Goal: Information Seeking & Learning: Learn about a topic

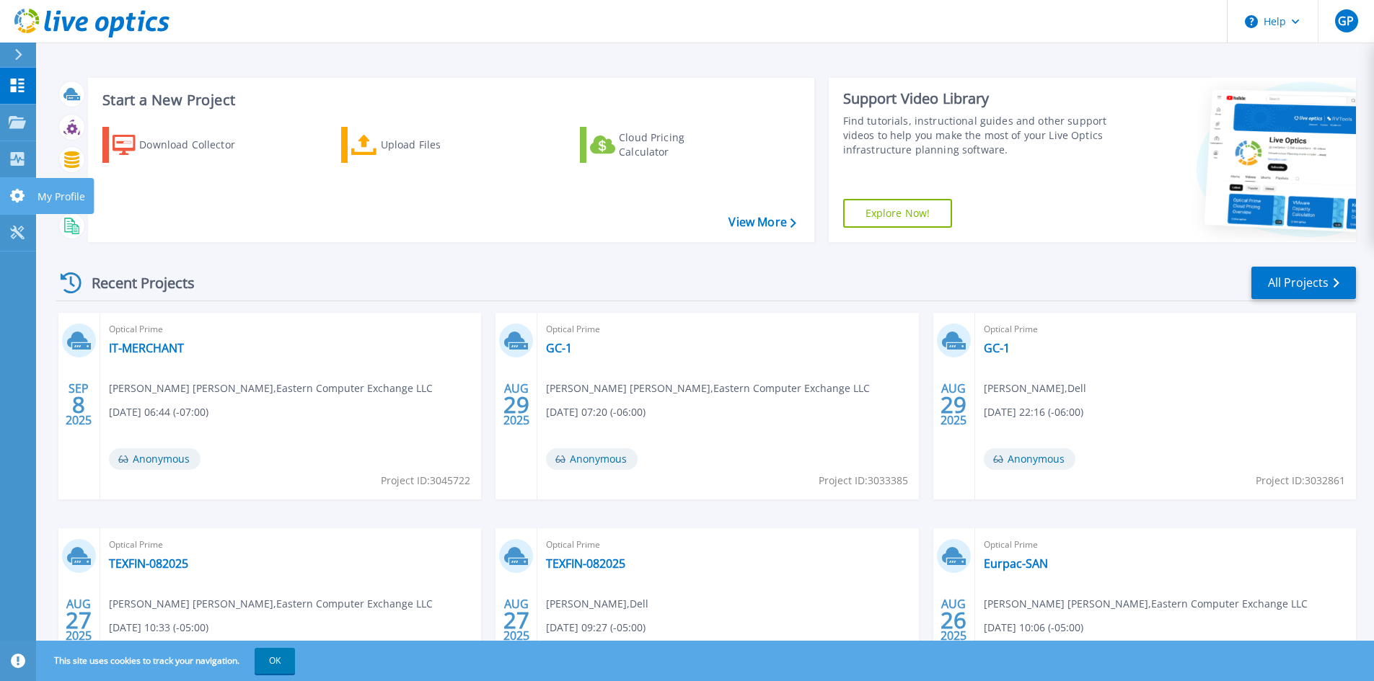
click at [22, 180] on link "My Profile My Profile" at bounding box center [18, 196] width 36 height 37
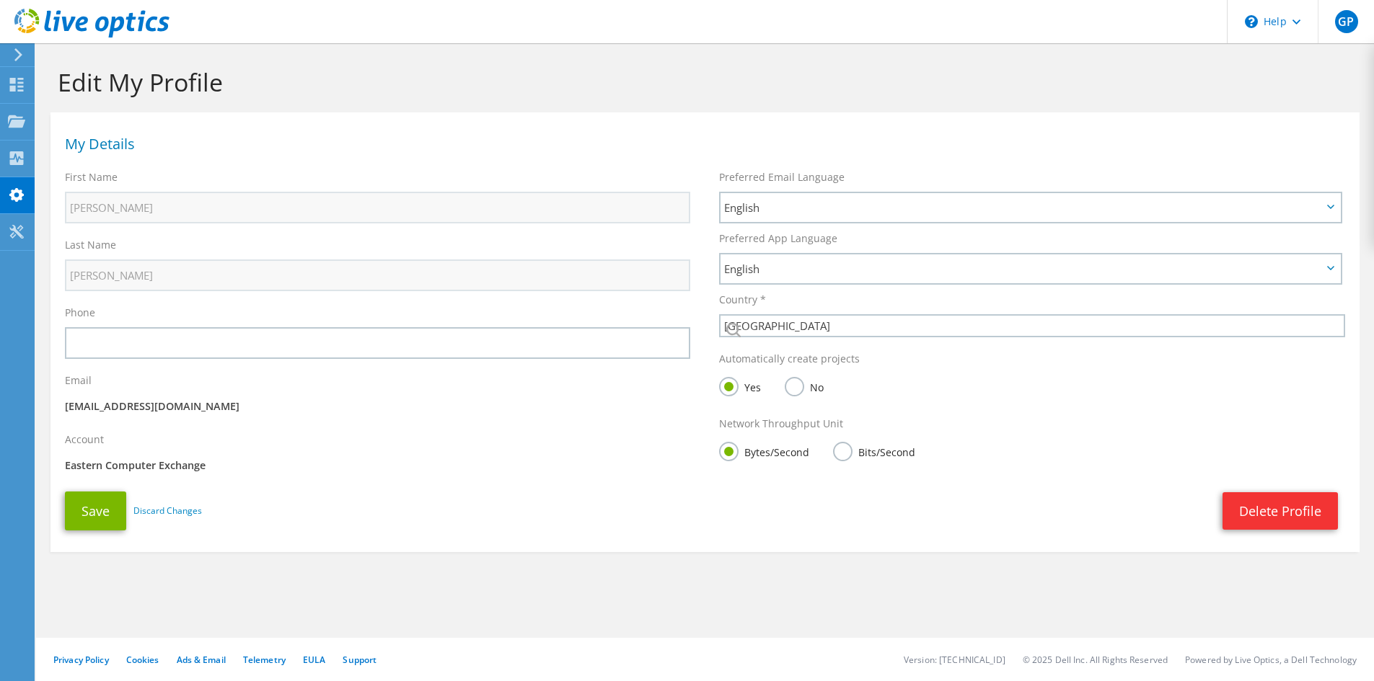
select select "224"
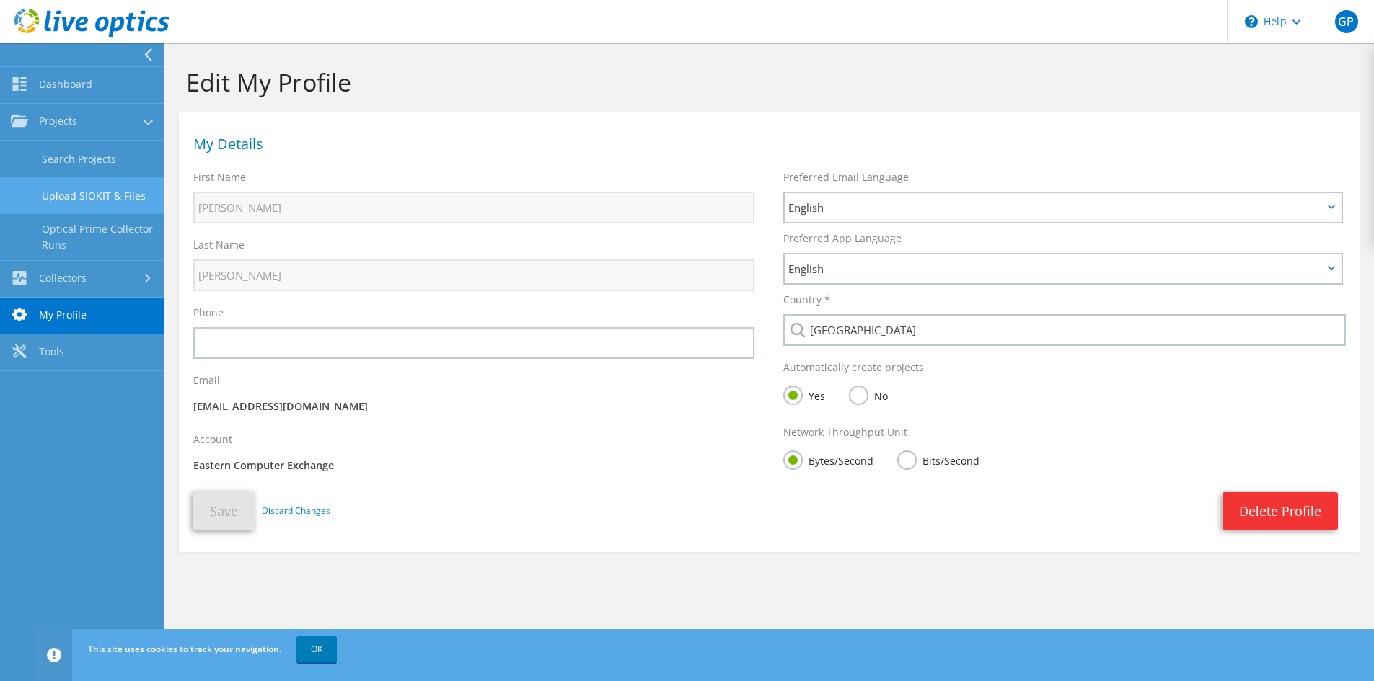
click at [91, 191] on link "Upload SIOKIT & Files" at bounding box center [82, 195] width 164 height 37
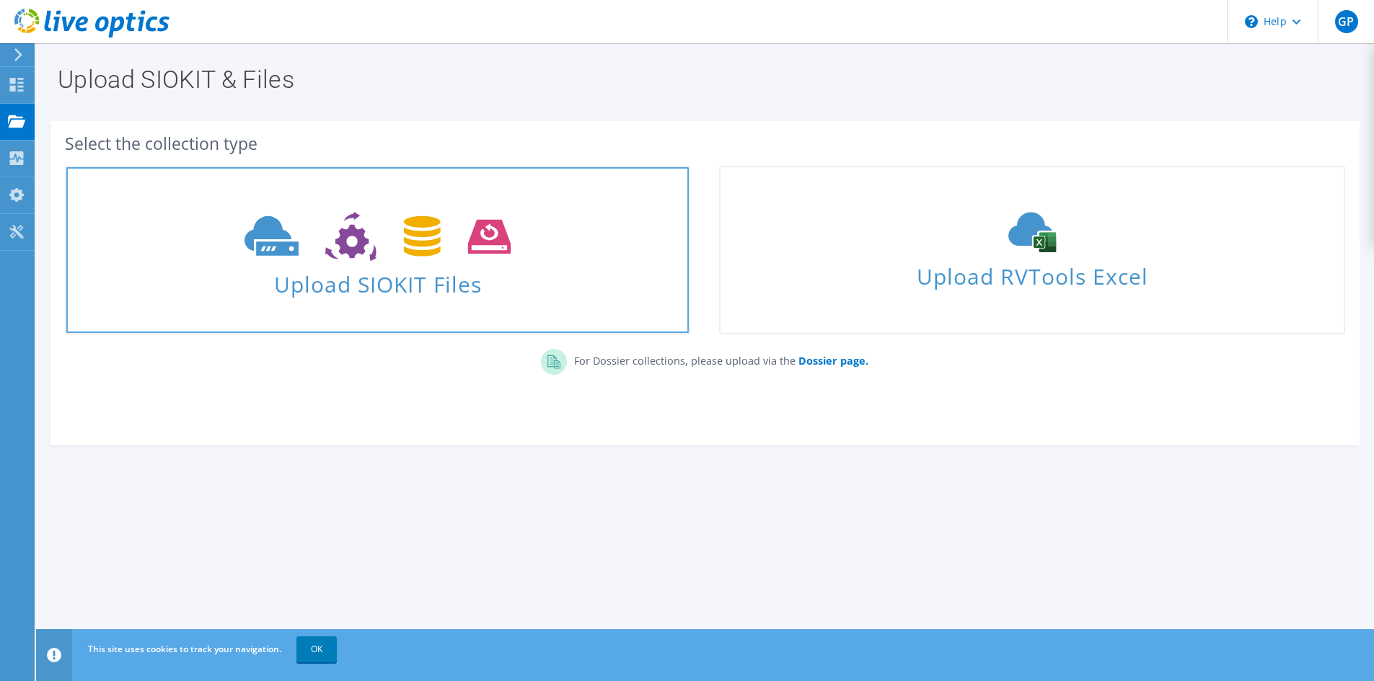
click at [405, 255] on icon at bounding box center [377, 237] width 266 height 50
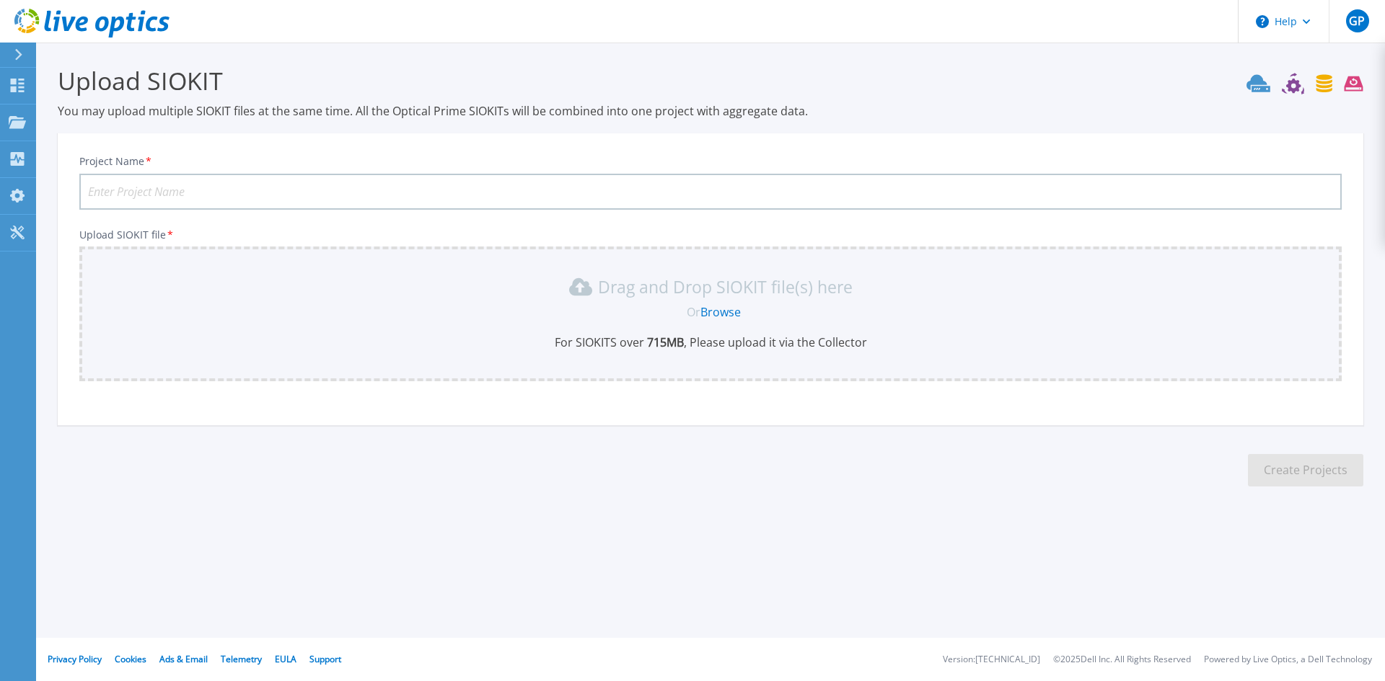
click at [216, 185] on input "Project Name *" at bounding box center [710, 192] width 1262 height 36
type input "Magic Metals"
click at [731, 304] on link "Browse" at bounding box center [720, 312] width 40 height 16
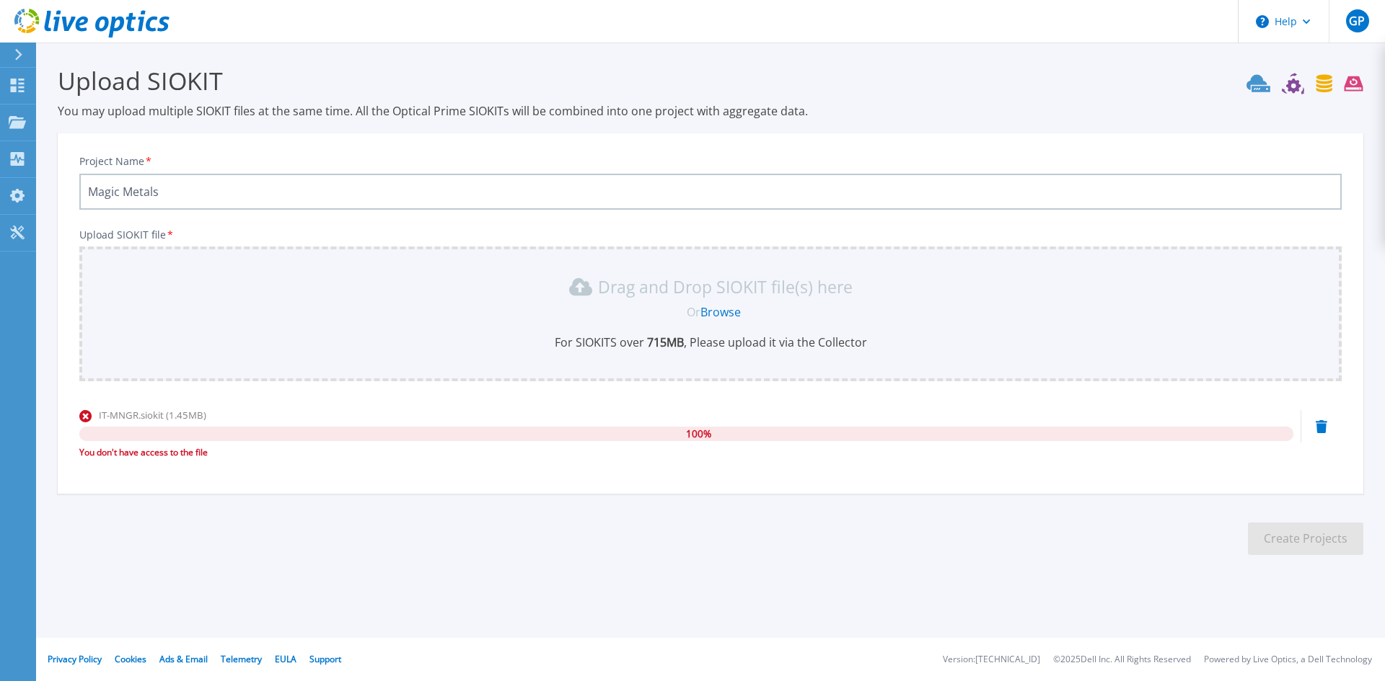
click at [190, 415] on span "IT-MNGR.siokit (1.45MB)" at bounding box center [152, 415] width 107 height 13
click at [191, 415] on span "IT-MNGR.siokit (1.45MB)" at bounding box center [152, 415] width 107 height 13
click at [182, 413] on span "IT-MNGR.siokit (1.45MB)" at bounding box center [152, 415] width 107 height 13
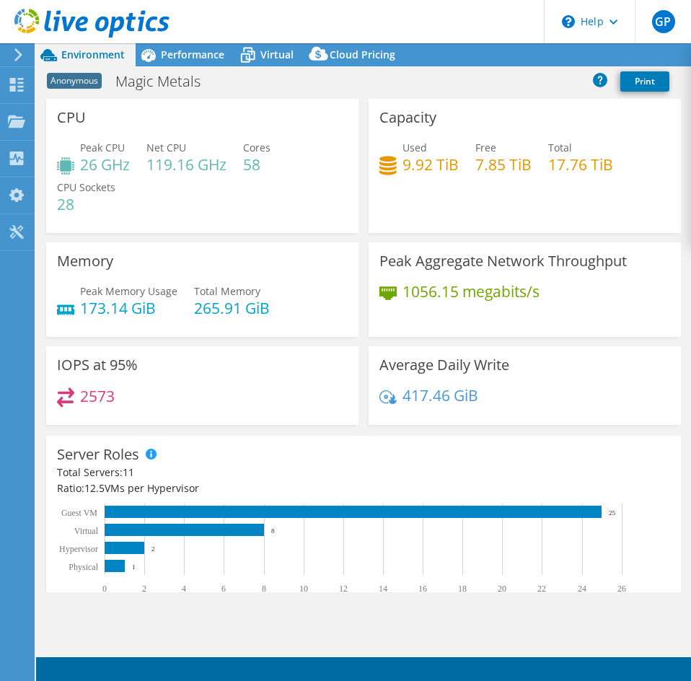
select select "USD"
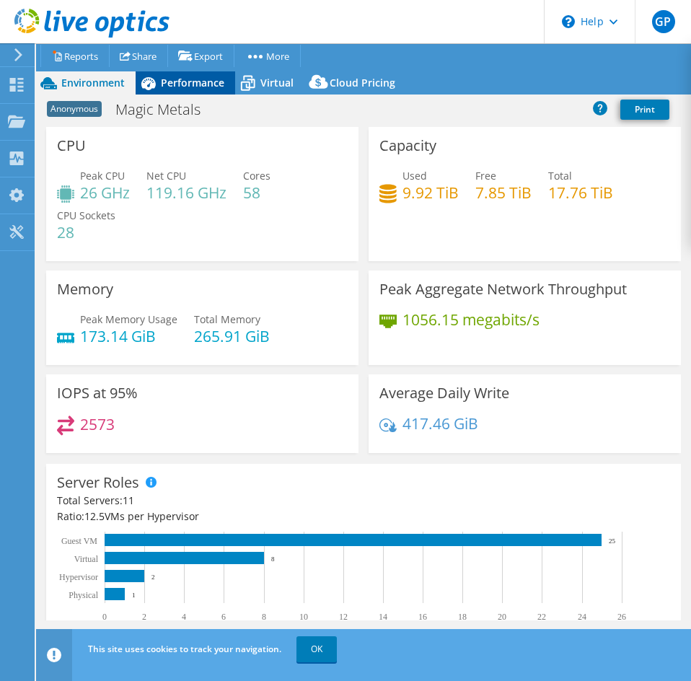
click at [173, 79] on span "Performance" at bounding box center [192, 83] width 63 height 14
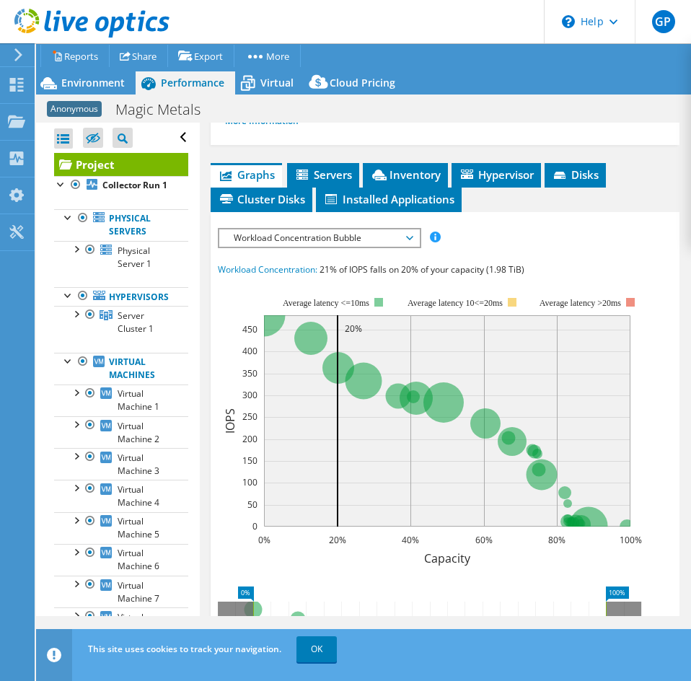
scroll to position [433, 0]
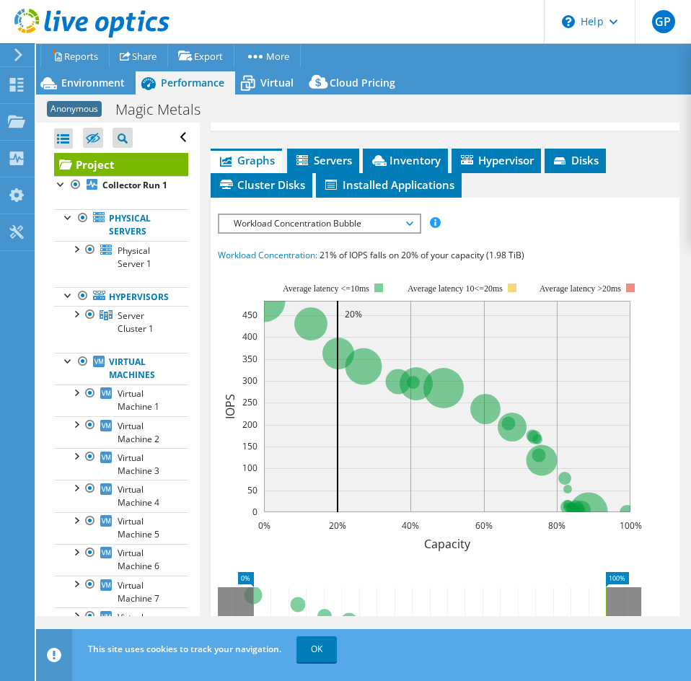
click at [358, 221] on span "Workload Concentration Bubble" at bounding box center [318, 223] width 185 height 17
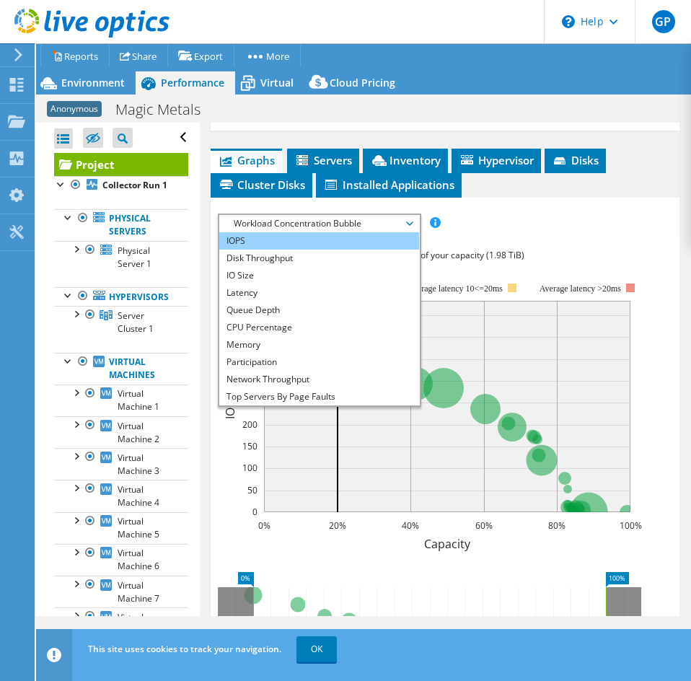
click at [300, 246] on li "IOPS" at bounding box center [319, 240] width 200 height 17
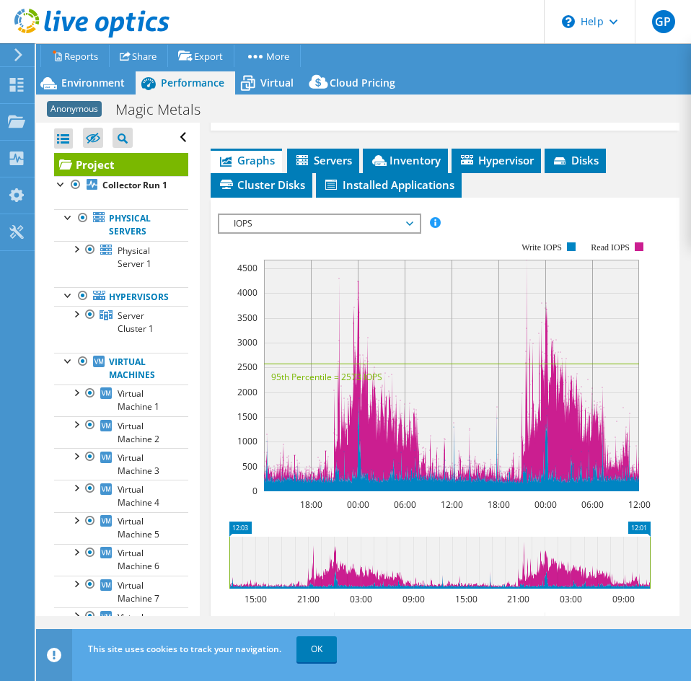
click at [348, 227] on span "IOPS" at bounding box center [318, 223] width 185 height 17
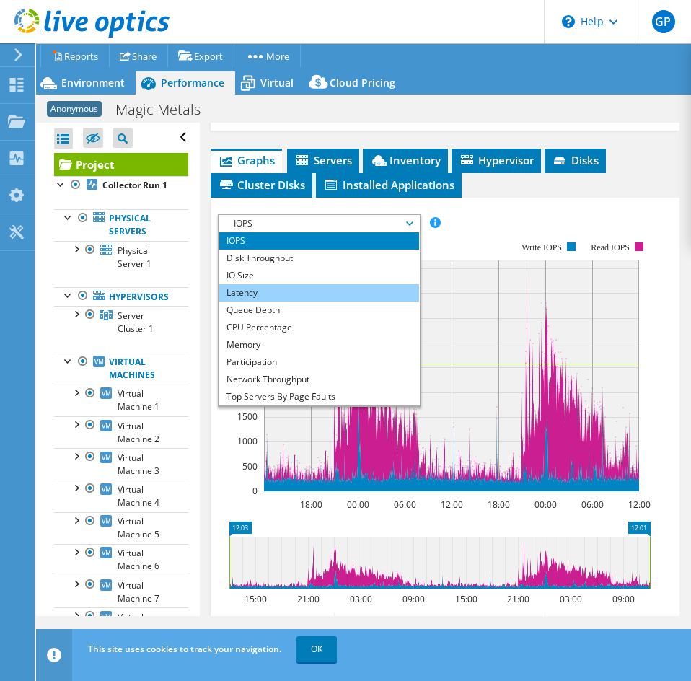
click at [294, 293] on li "Latency" at bounding box center [319, 292] width 200 height 17
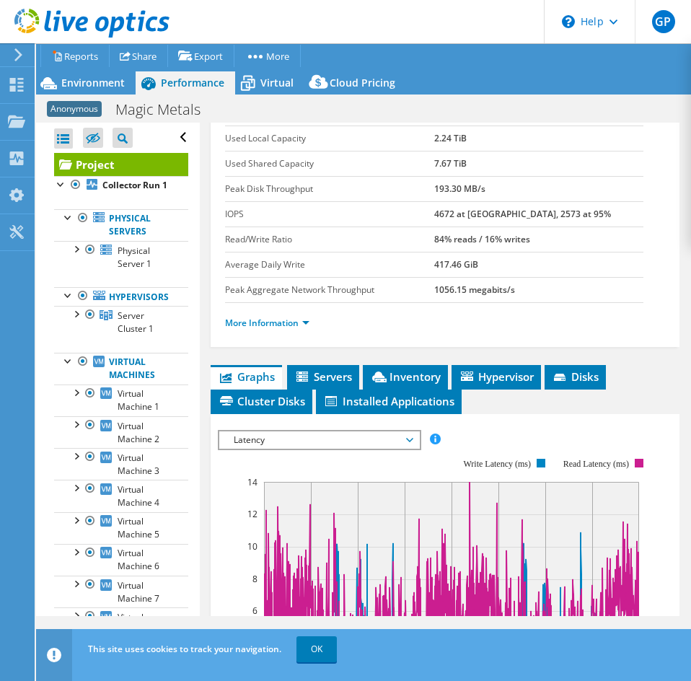
scroll to position [0, 0]
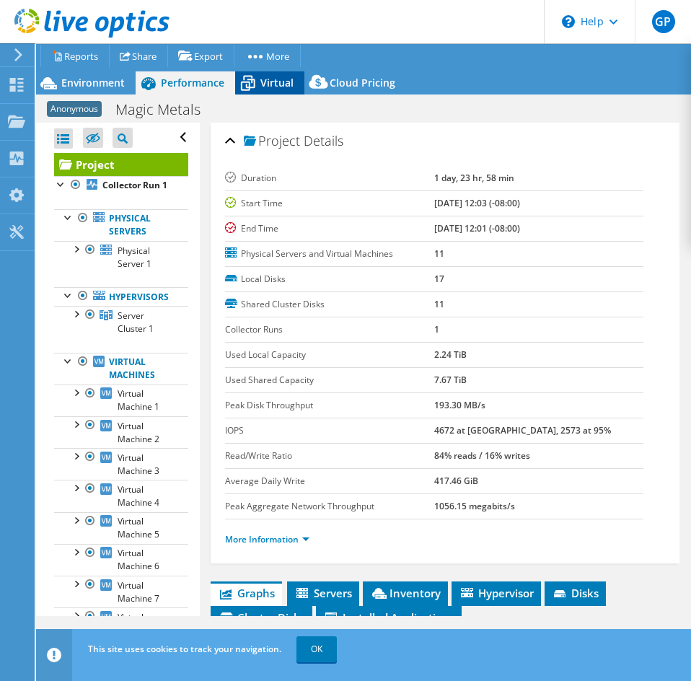
click at [266, 84] on span "Virtual" at bounding box center [276, 83] width 33 height 14
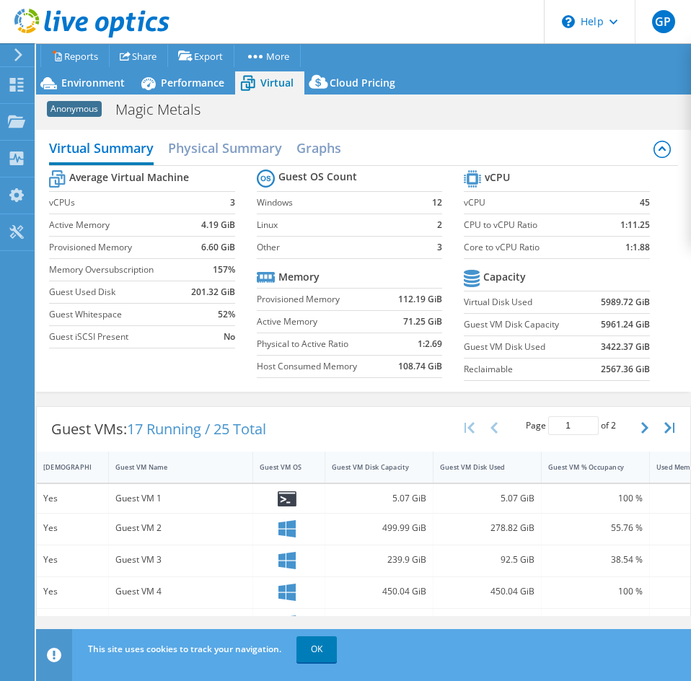
click at [336, 68] on div "Project Actions Project Actions Reports Share Export vSAN ReadyNode Sizer" at bounding box center [363, 69] width 655 height 50
click at [330, 74] on icon at bounding box center [318, 85] width 29 height 29
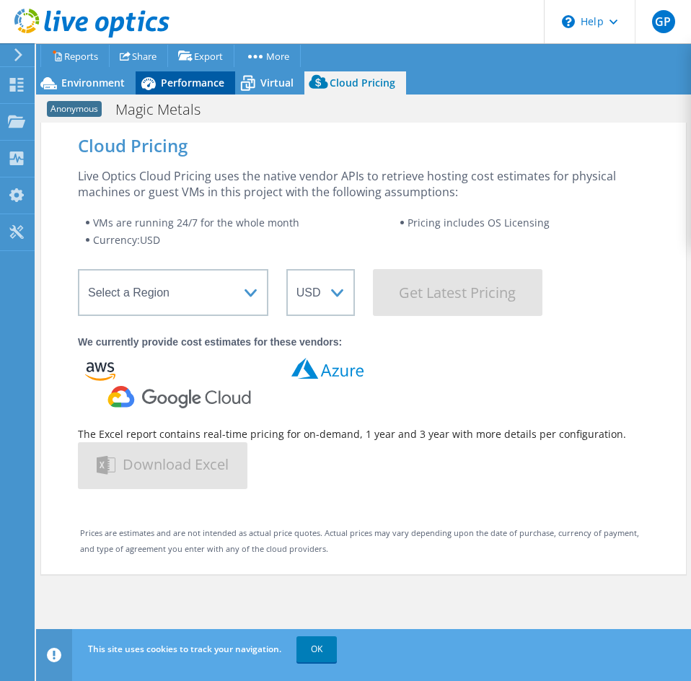
click at [166, 87] on span "Performance" at bounding box center [192, 83] width 63 height 14
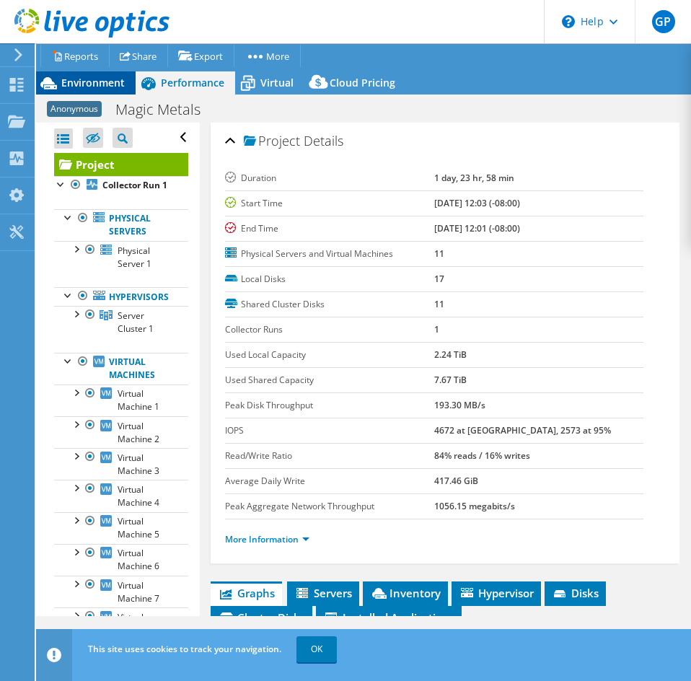
click at [88, 78] on span "Environment" at bounding box center [92, 83] width 63 height 14
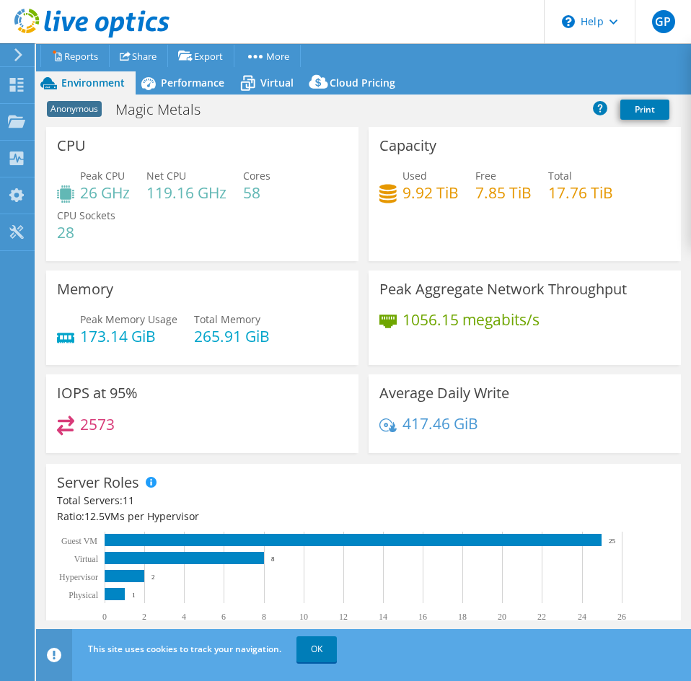
click at [425, 203] on div "Used 9.92 TiB Free 7.85 TiB Total 17.76 TiB" at bounding box center [524, 191] width 291 height 47
click at [430, 188] on h4 "9.92 TiB" at bounding box center [430, 193] width 56 height 16
click at [430, 189] on h4 "9.92 TiB" at bounding box center [430, 193] width 56 height 16
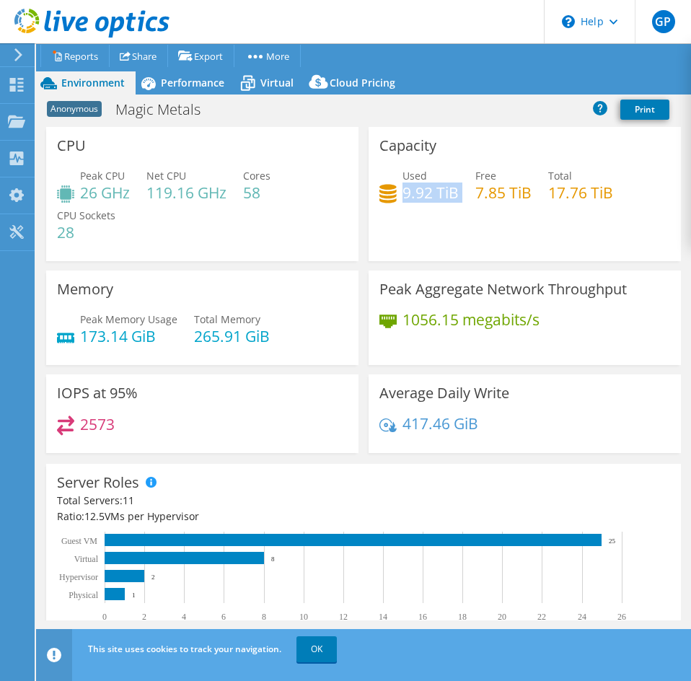
click at [402, 196] on h4 "9.92 TiB" at bounding box center [430, 193] width 56 height 16
click at [180, 94] on div "Performance" at bounding box center [186, 82] width 100 height 23
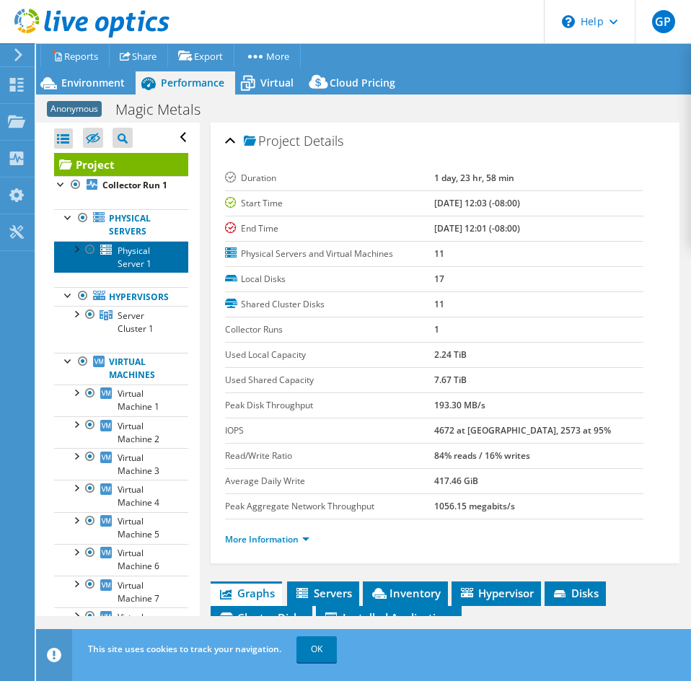
click at [74, 273] on link "Physical Server 1" at bounding box center [121, 257] width 134 height 32
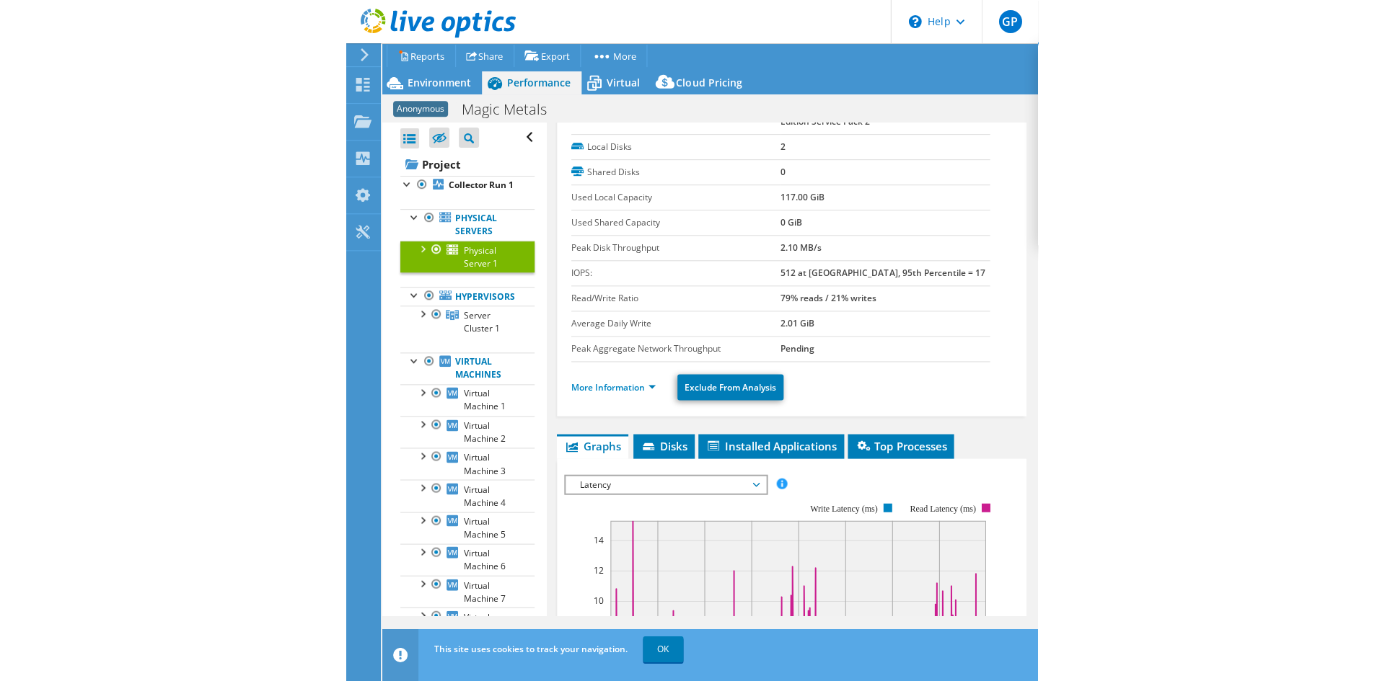
scroll to position [216, 0]
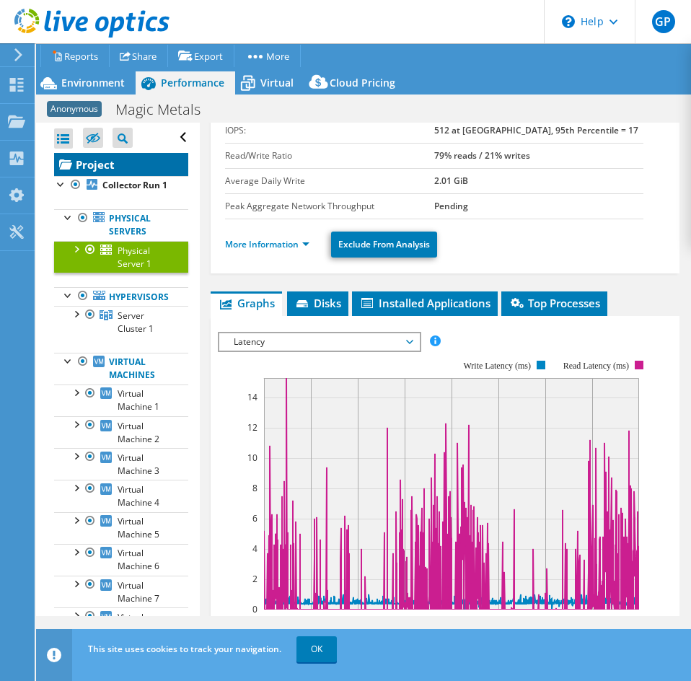
click at [120, 163] on link "Project" at bounding box center [121, 164] width 134 height 23
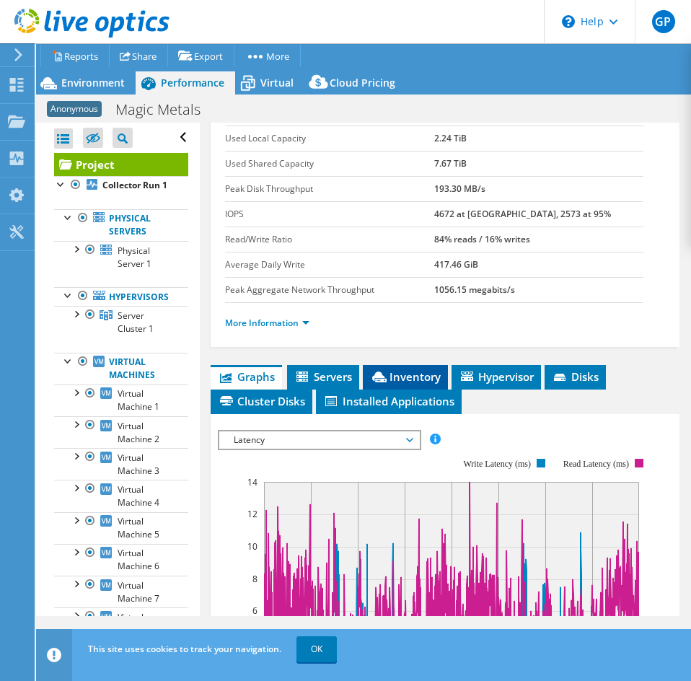
click at [402, 377] on span "Inventory" at bounding box center [405, 376] width 71 height 14
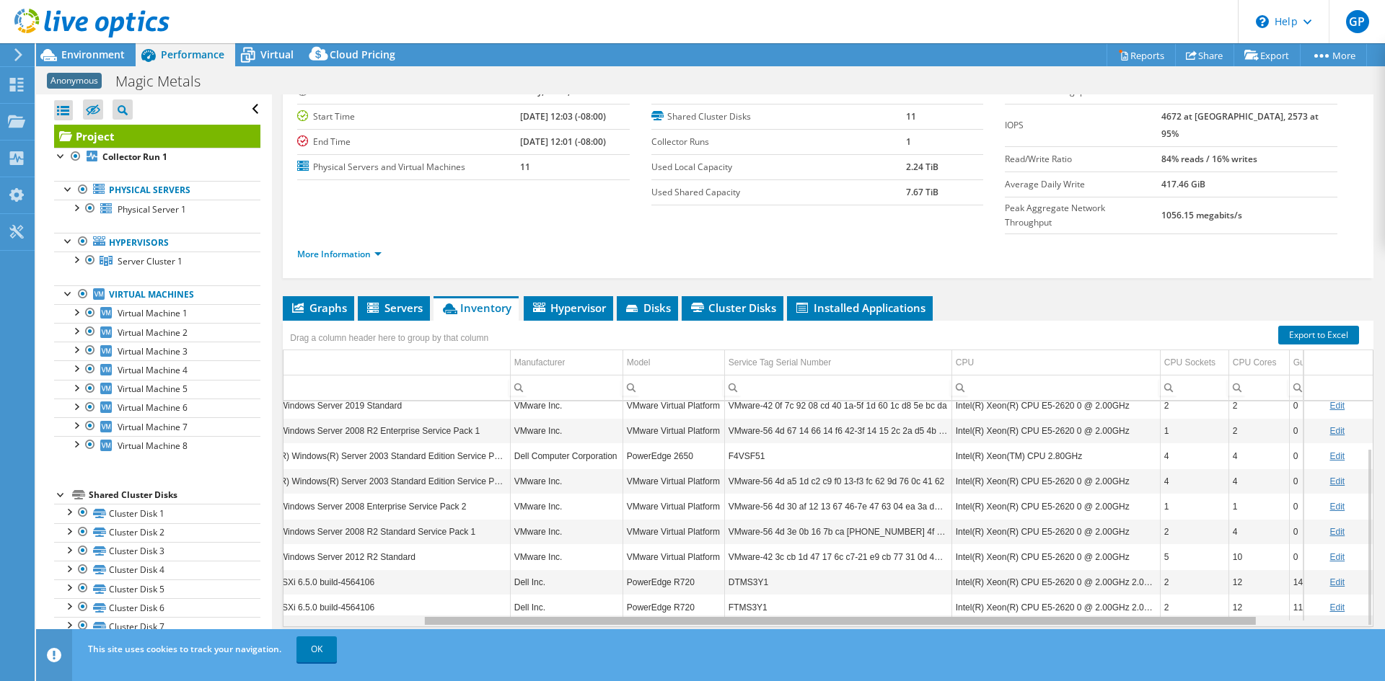
scroll to position [0, 0]
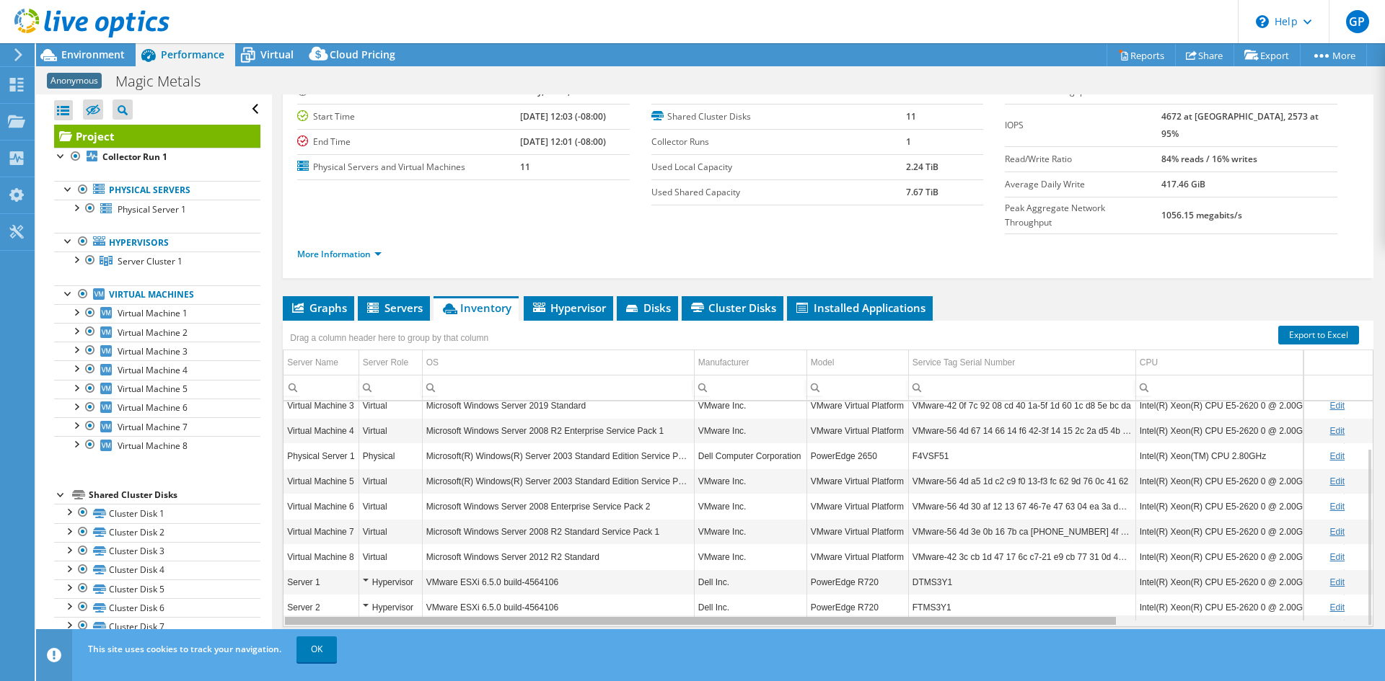
drag, startPoint x: 736, startPoint y: 593, endPoint x: 491, endPoint y: 604, distance: 244.7
click at [491, 604] on body "GP End User [PERSON_NAME] [EMAIL_ADDRESS][DOMAIN_NAME] Eastern Computer Exchang…" at bounding box center [692, 340] width 1385 height 681
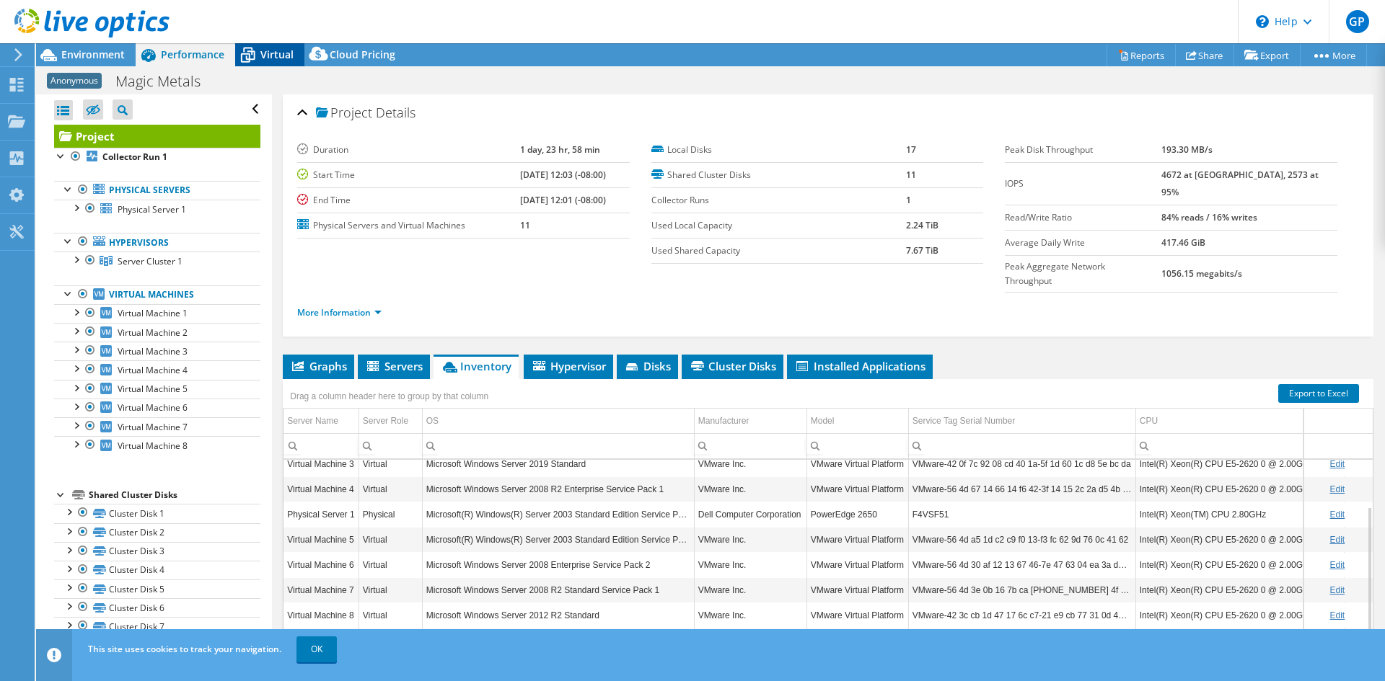
click at [286, 48] on span "Virtual" at bounding box center [276, 55] width 33 height 14
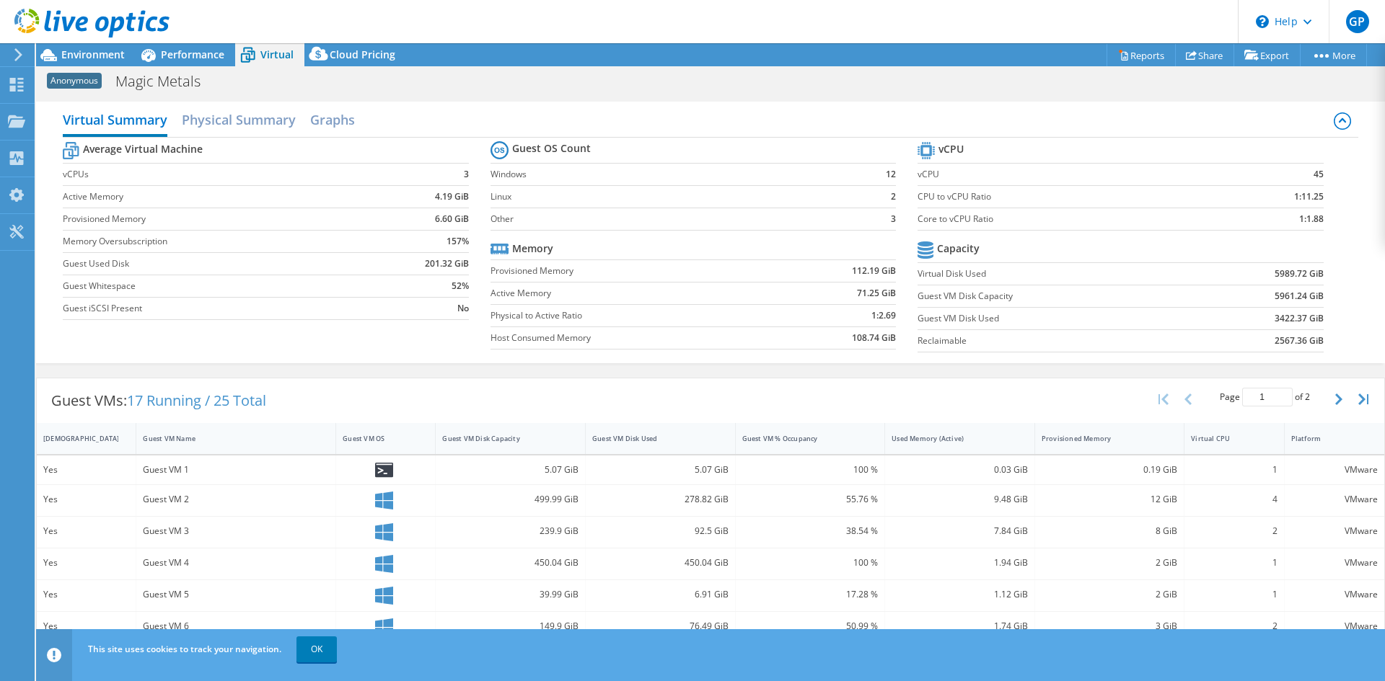
click at [658, 679] on header "This site uses cookies to track your navigation. OK" at bounding box center [732, 656] width 1393 height 52
click at [517, 275] on label "Provisioned Memory" at bounding box center [634, 271] width 288 height 14
click at [523, 275] on label "Provisioned Memory" at bounding box center [634, 271] width 288 height 14
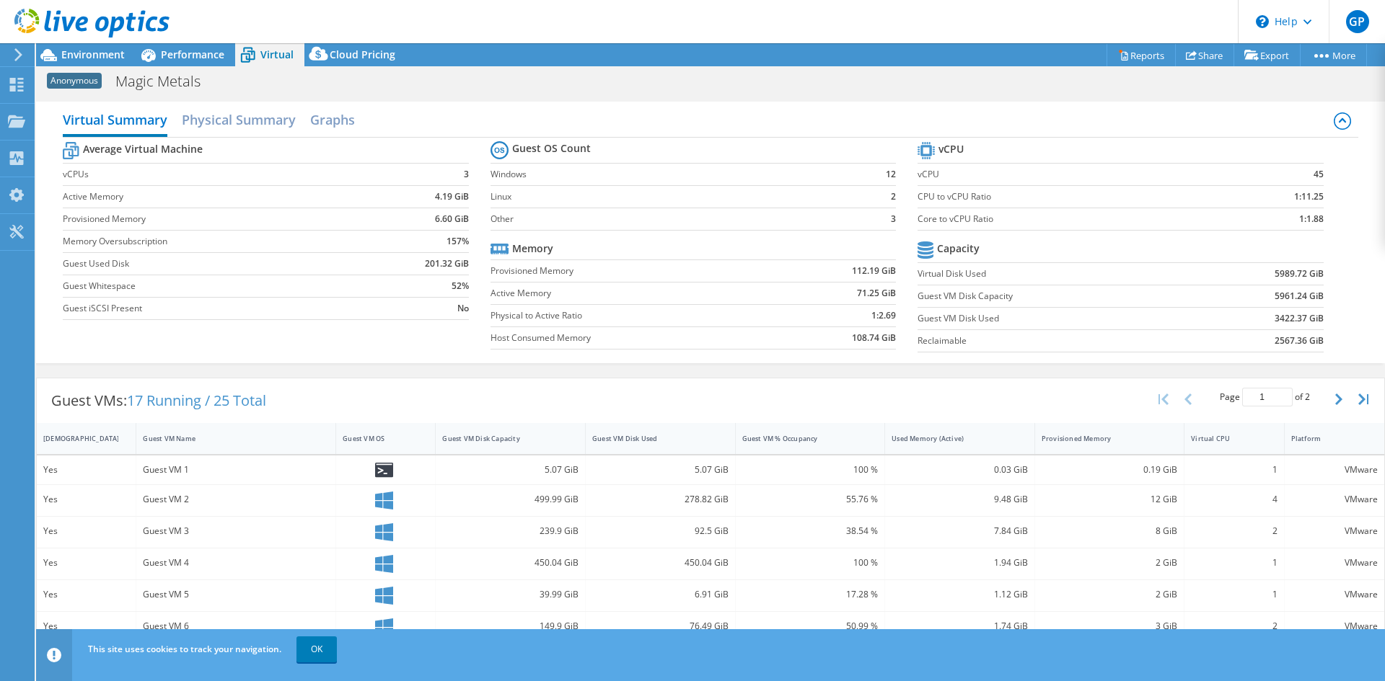
click at [690, 275] on b "5989.72 GiB" at bounding box center [1298, 274] width 49 height 14
click at [690, 298] on b "5961.24 GiB" at bounding box center [1298, 296] width 49 height 14
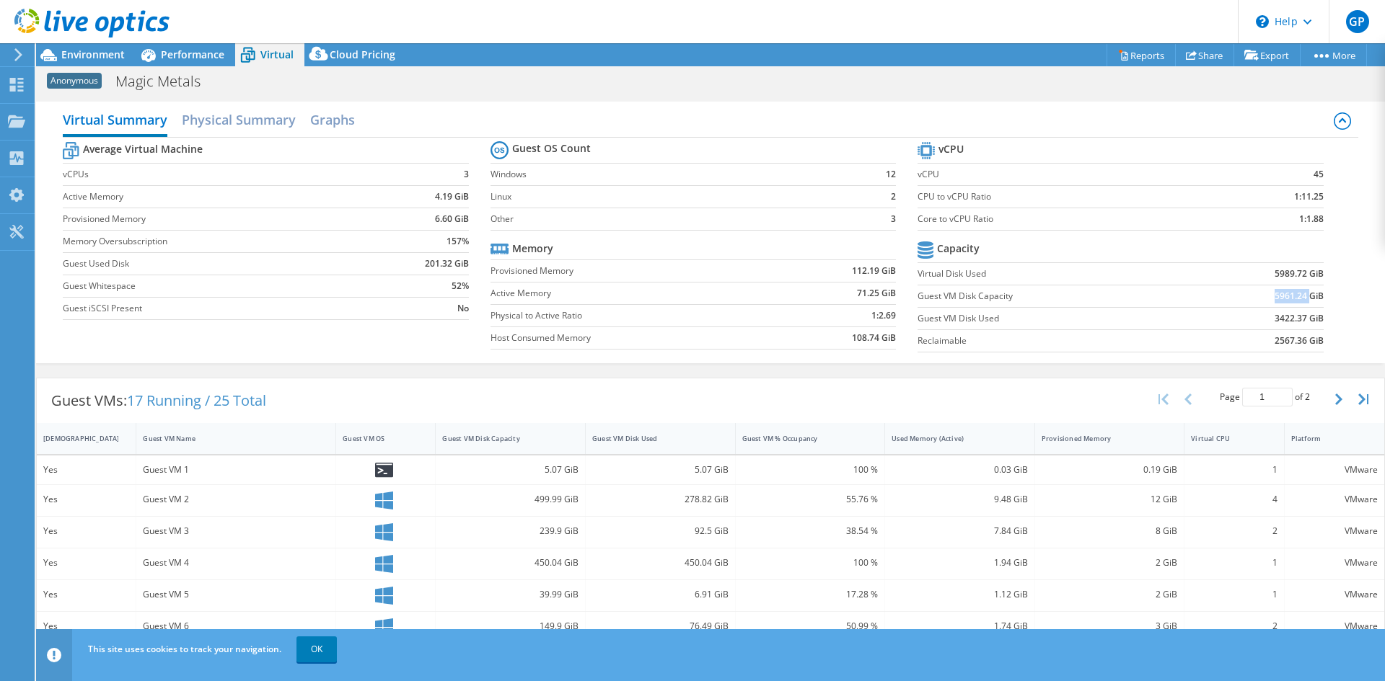
click at [690, 298] on b "5961.24 GiB" at bounding box center [1298, 296] width 49 height 14
click at [690, 297] on b "5961.24 GiB" at bounding box center [1298, 296] width 49 height 14
click at [335, 57] on span "Cloud Pricing" at bounding box center [363, 55] width 66 height 14
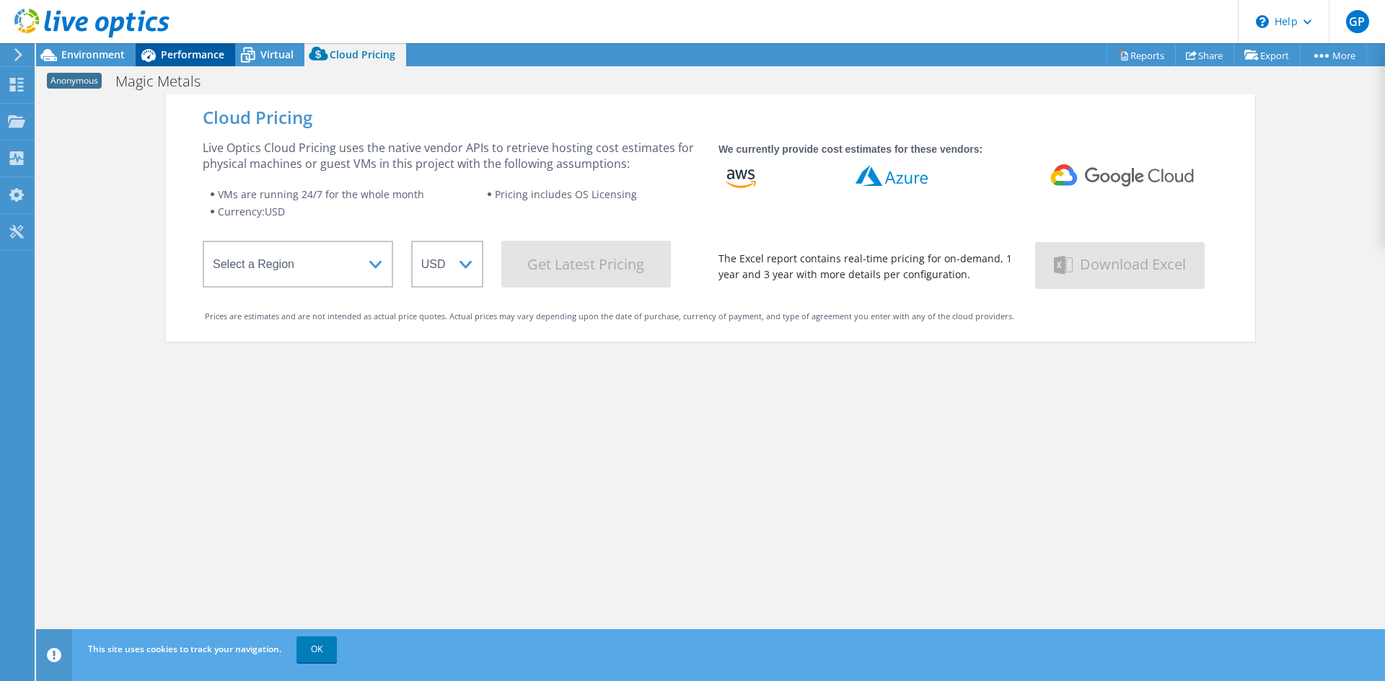
click at [205, 61] on span "Performance" at bounding box center [192, 55] width 63 height 14
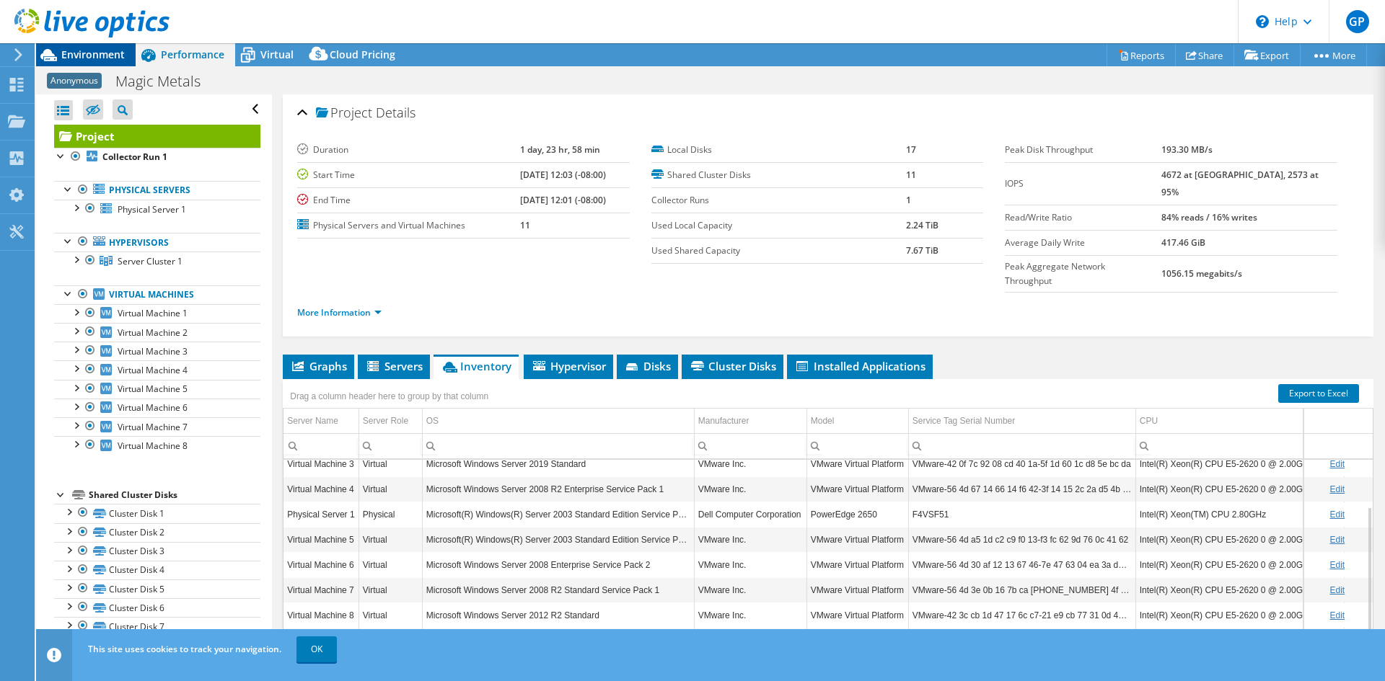
click at [107, 61] on span "Environment" at bounding box center [92, 55] width 63 height 14
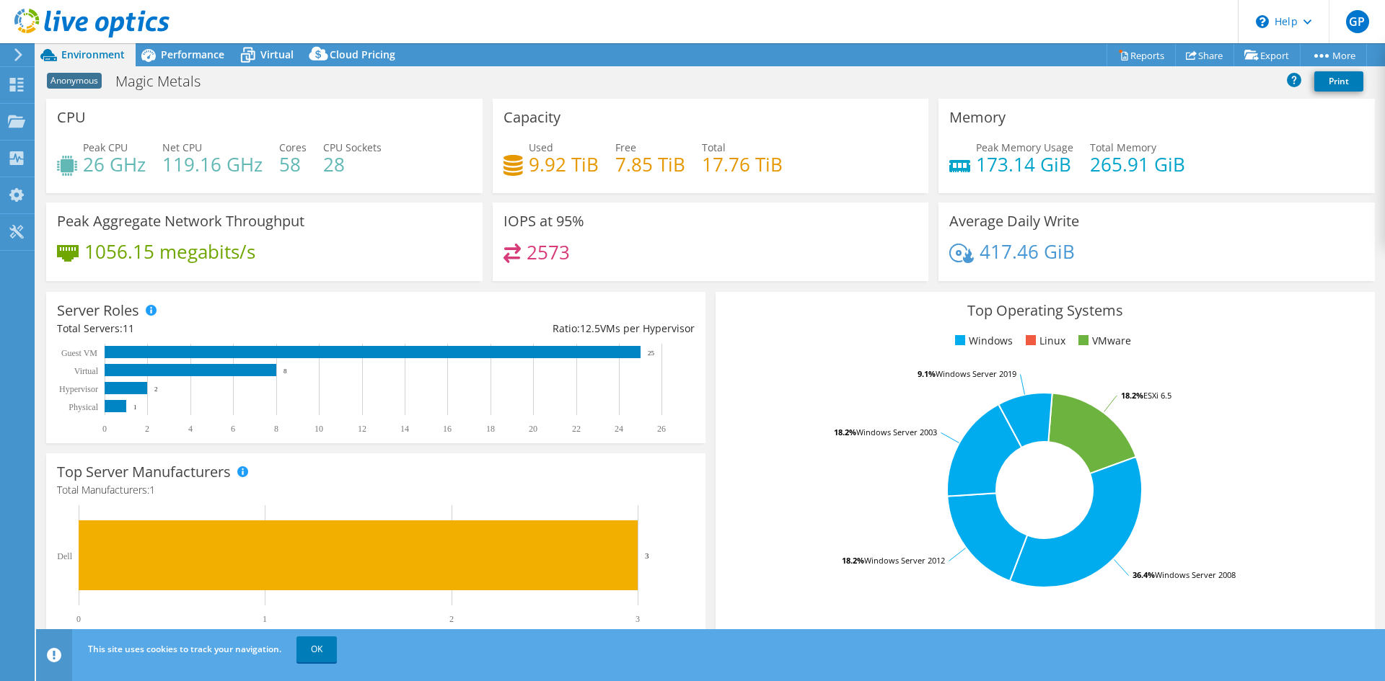
click at [690, 36] on header "GP End User [PERSON_NAME] [EMAIL_ADDRESS][DOMAIN_NAME] Eastern Computer Exchang…" at bounding box center [692, 21] width 1385 height 43
